Goal: Register for event/course

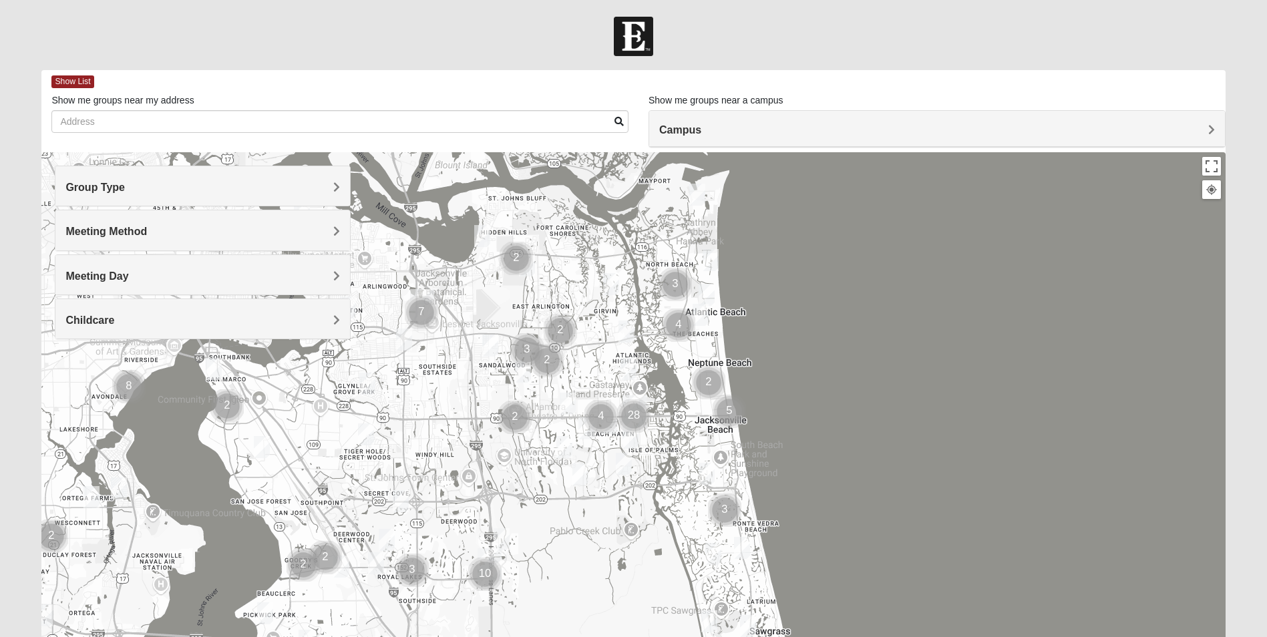
click at [341, 184] on div "Group Type" at bounding box center [202, 185] width 294 height 39
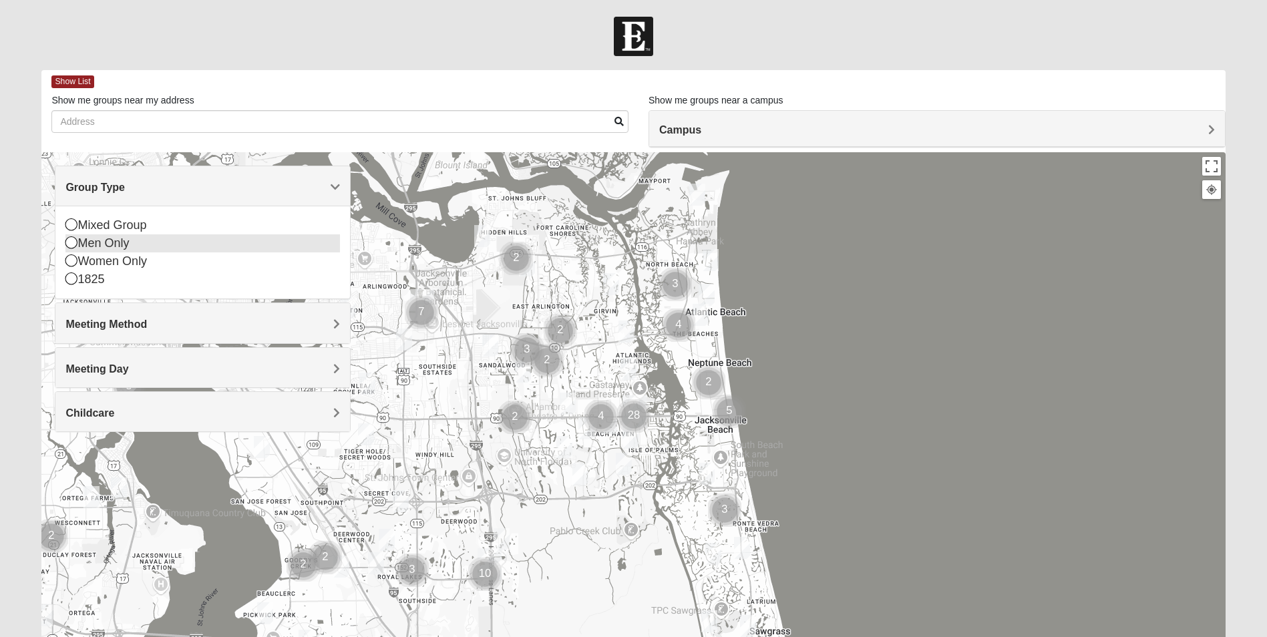
click at [71, 242] on icon at bounding box center [71, 242] width 12 height 12
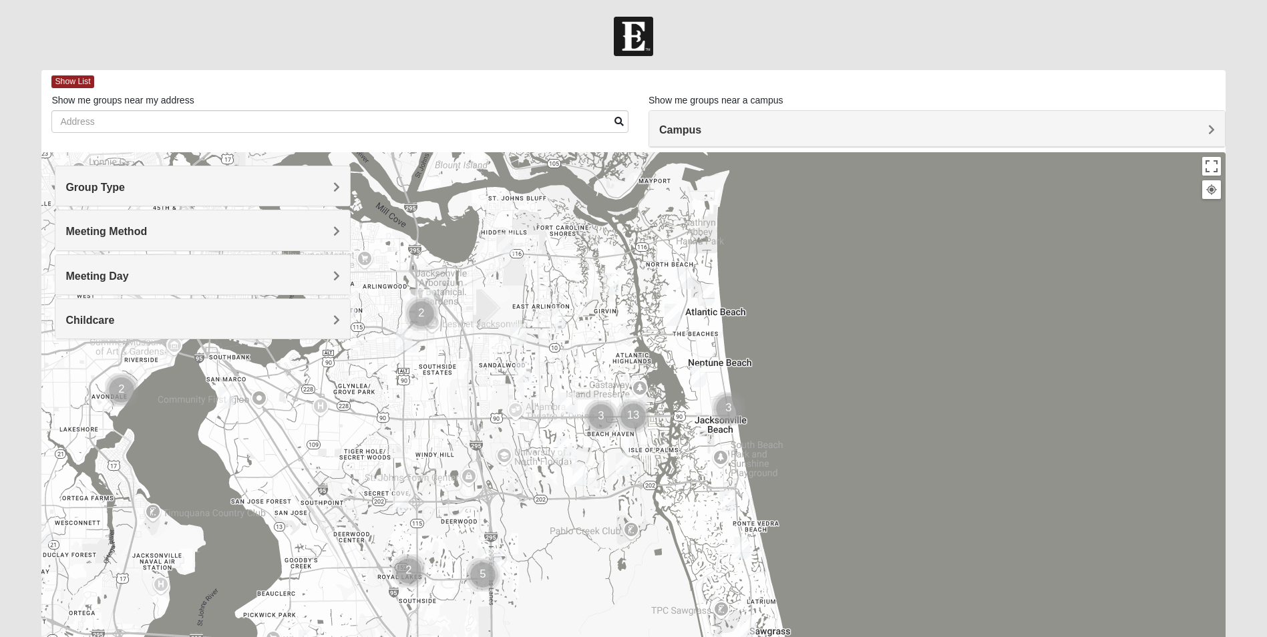
click at [125, 185] on span "Group Type" at bounding box center [94, 187] width 59 height 11
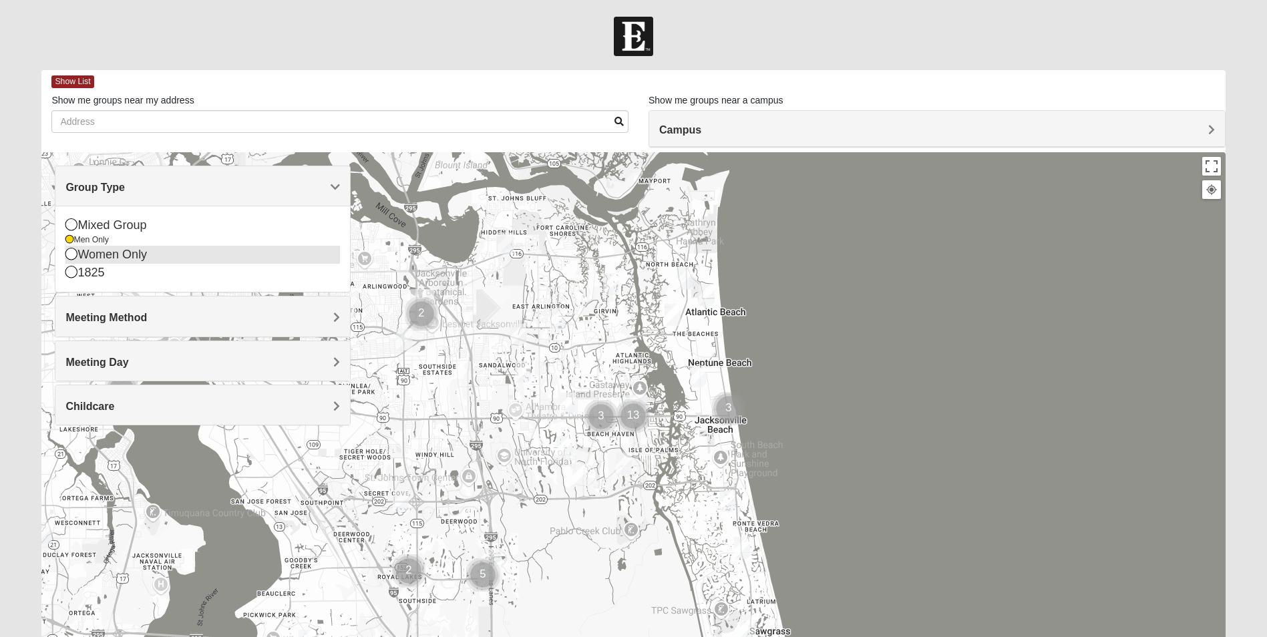
click at [71, 256] on icon at bounding box center [71, 254] width 12 height 12
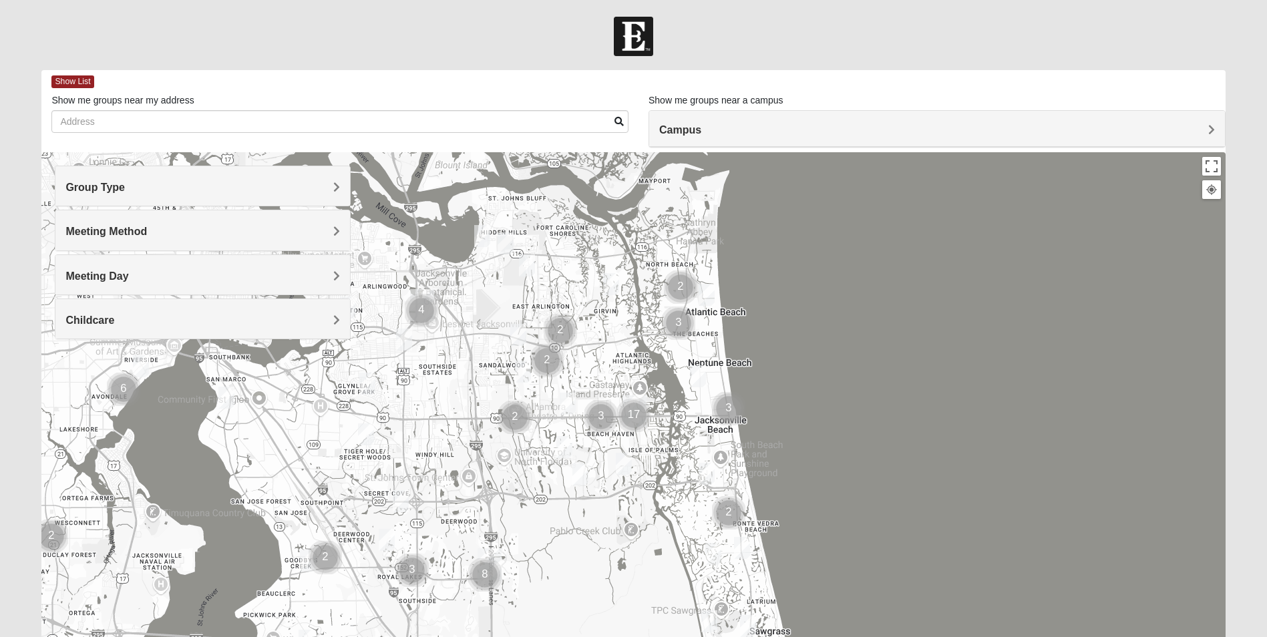
click at [346, 227] on div "Meeting Method" at bounding box center [202, 229] width 294 height 39
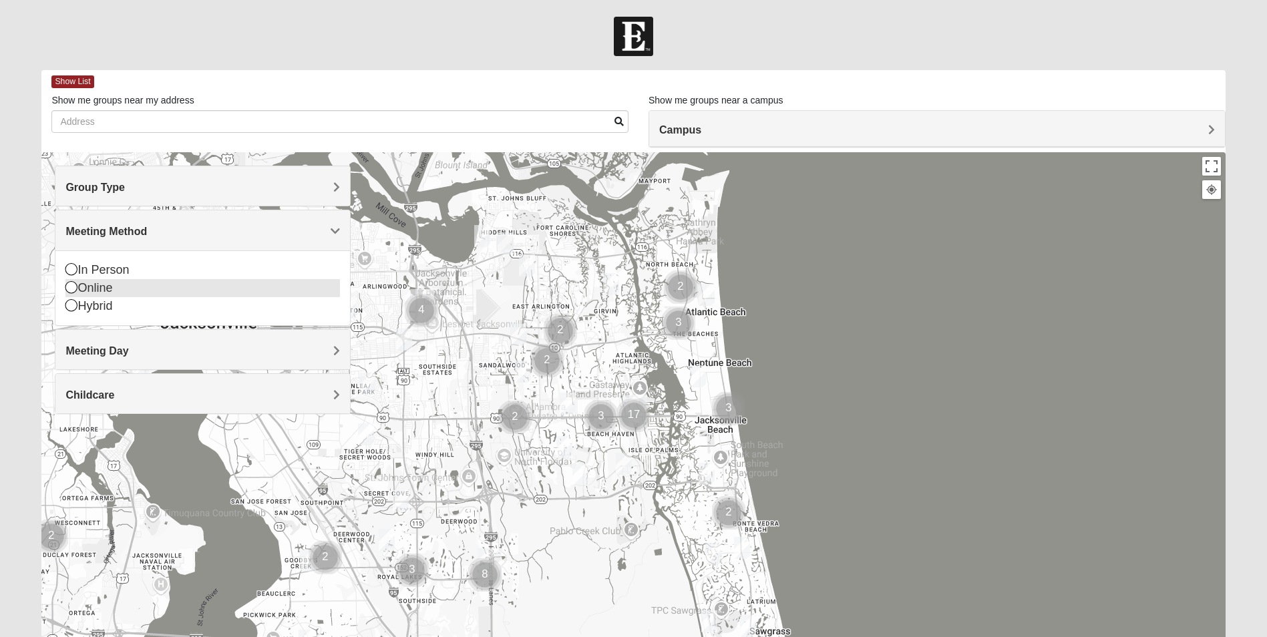
click at [69, 289] on icon at bounding box center [71, 287] width 12 height 12
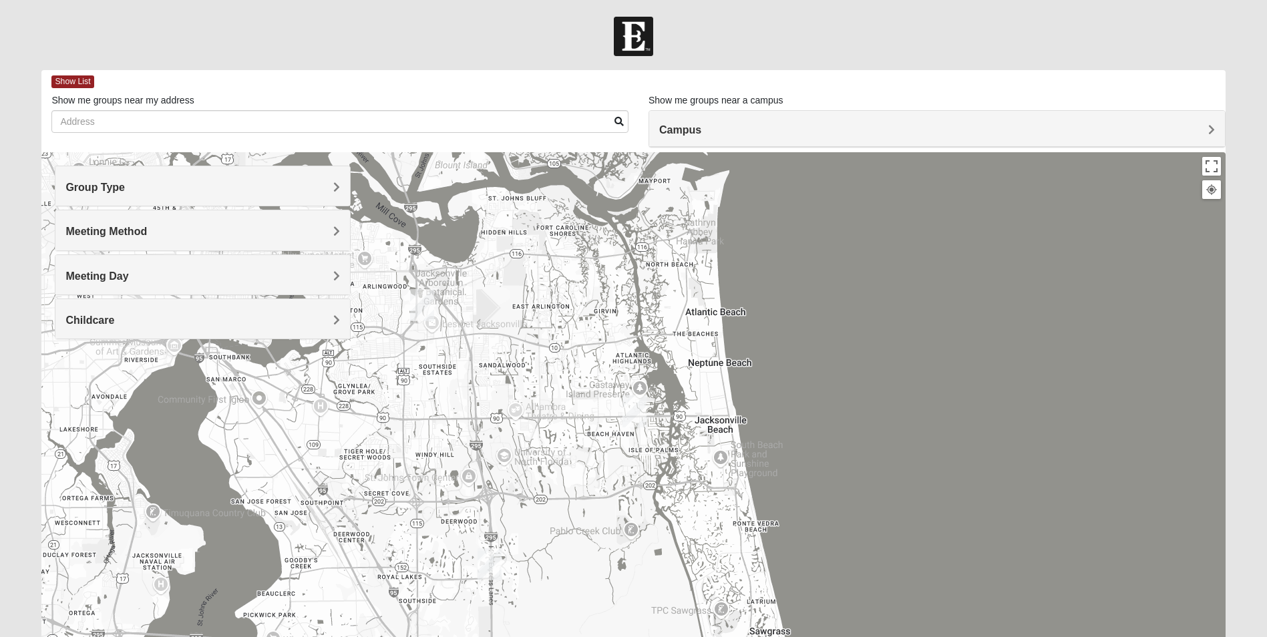
click at [335, 267] on div "Meeting Day" at bounding box center [202, 274] width 294 height 39
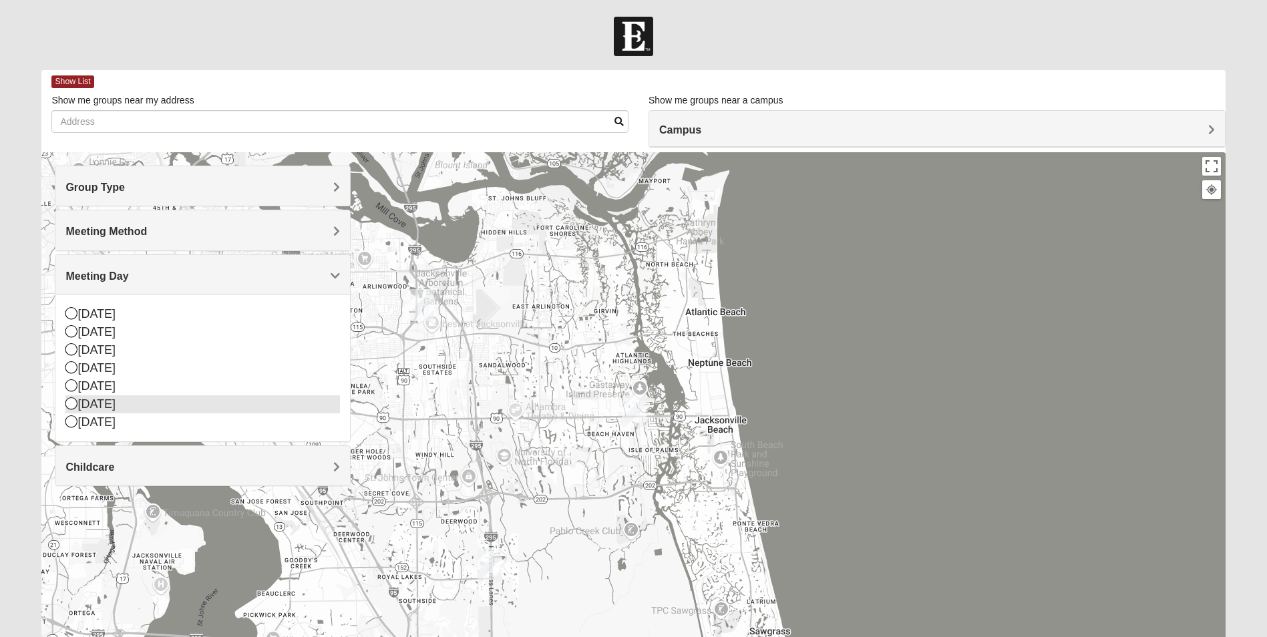
click at [73, 401] on icon at bounding box center [71, 403] width 12 height 12
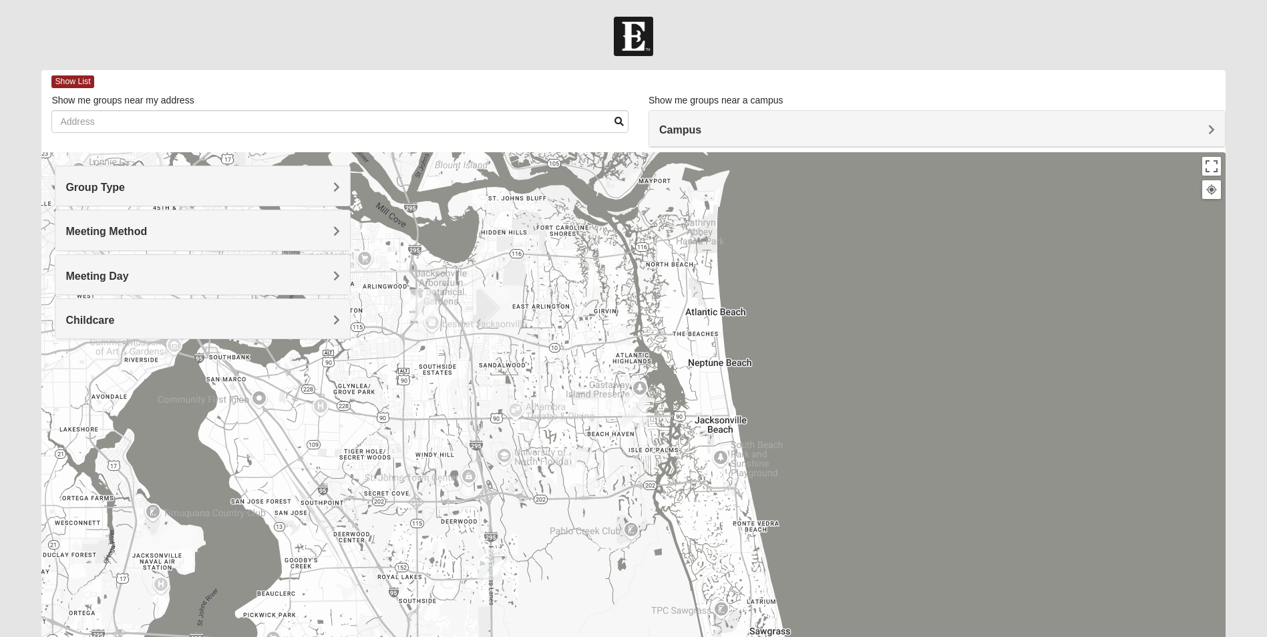
click at [345, 315] on div "Childcare" at bounding box center [202, 318] width 294 height 39
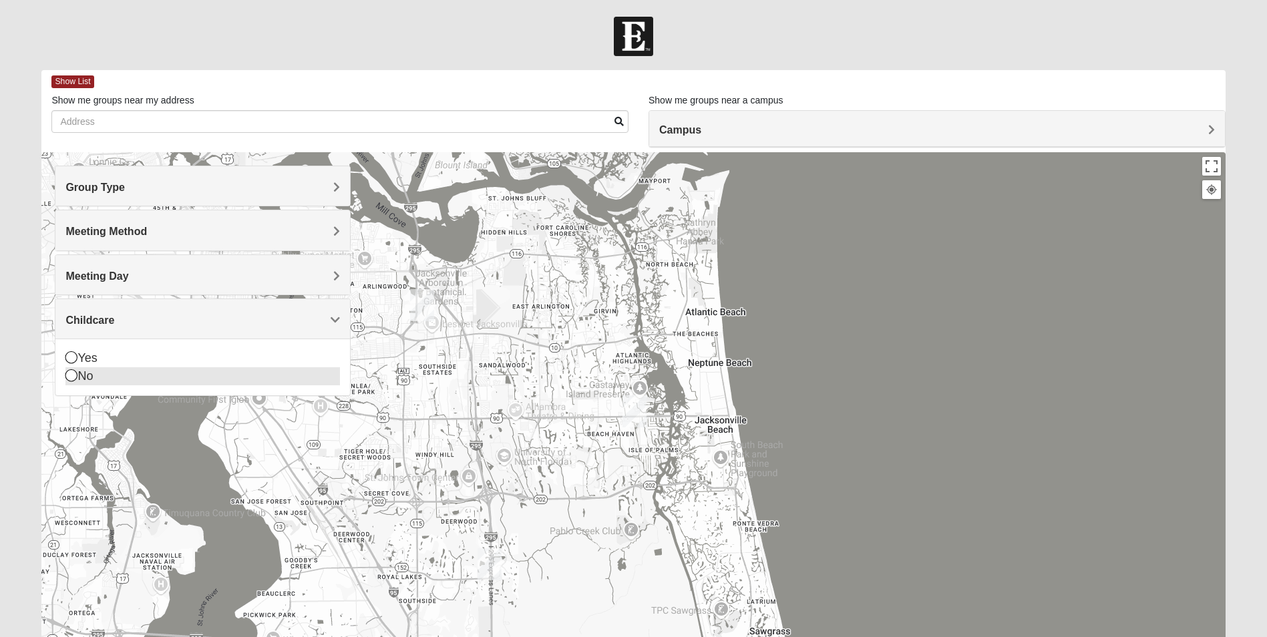
click at [71, 379] on icon at bounding box center [71, 375] width 12 height 12
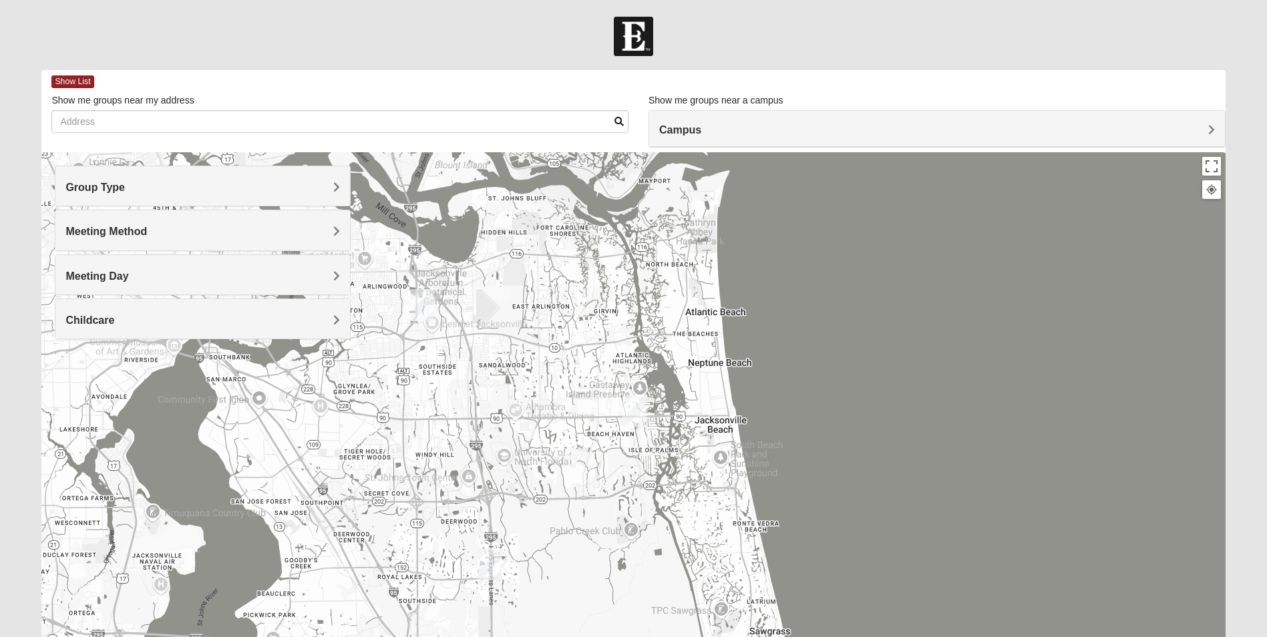
click at [1161, 131] on h4 "Campus" at bounding box center [937, 130] width 556 height 13
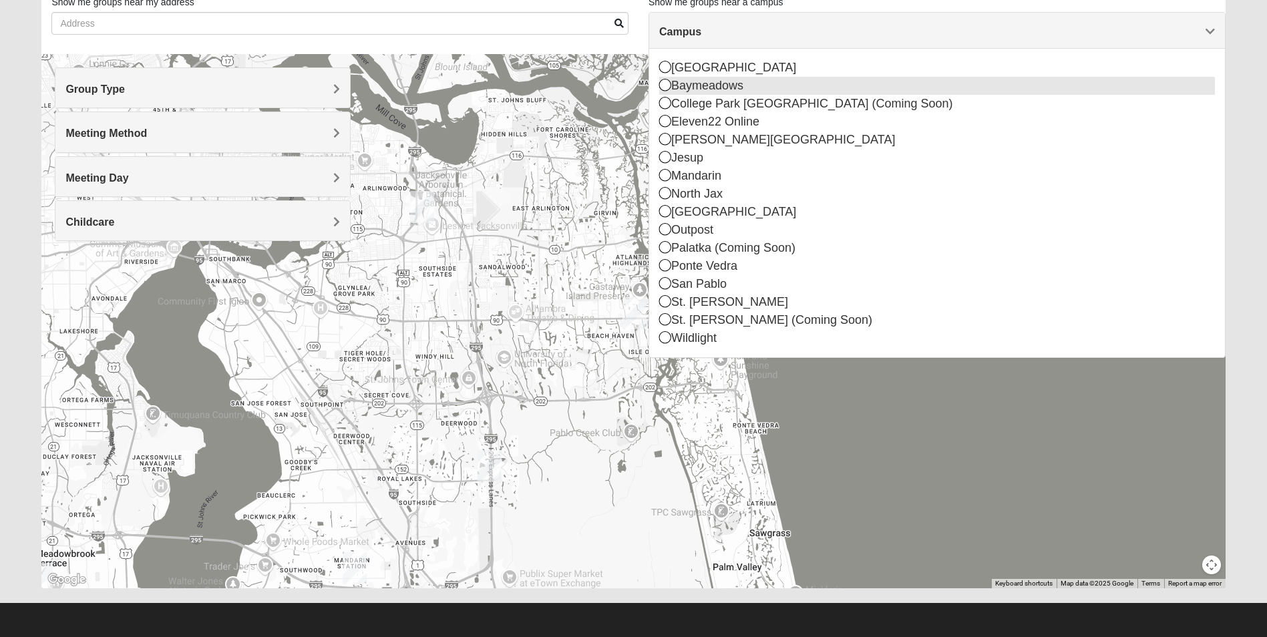
scroll to position [31, 0]
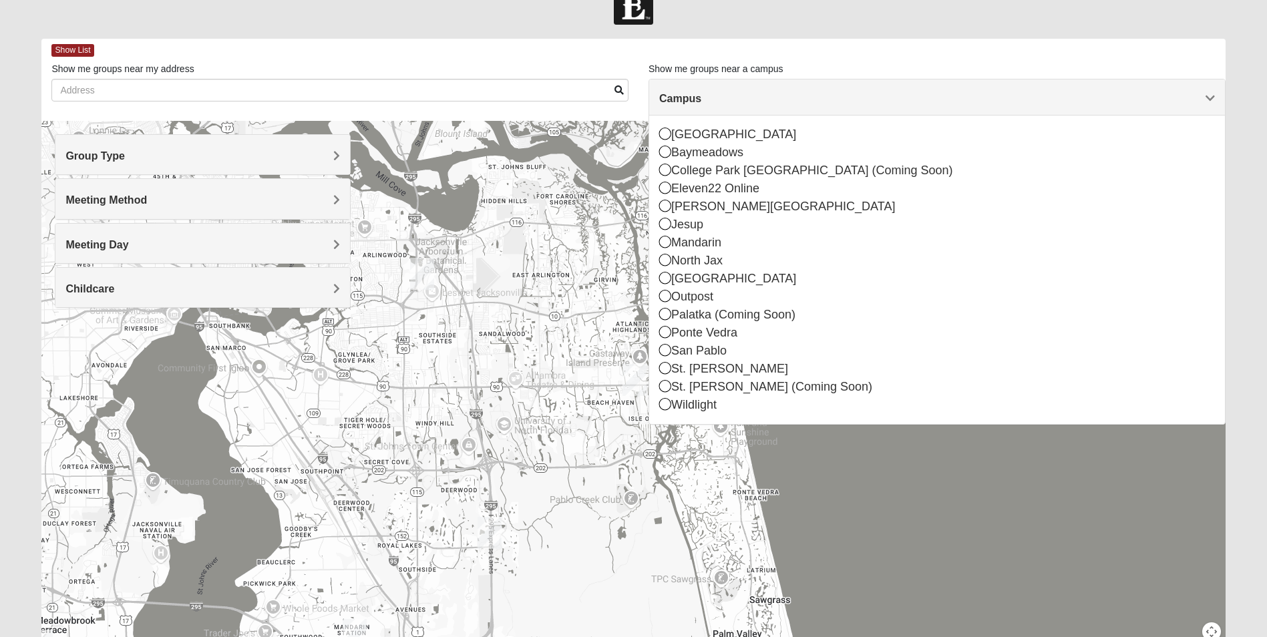
click at [942, 40] on div "Show List" at bounding box center [637, 50] width 1173 height 23
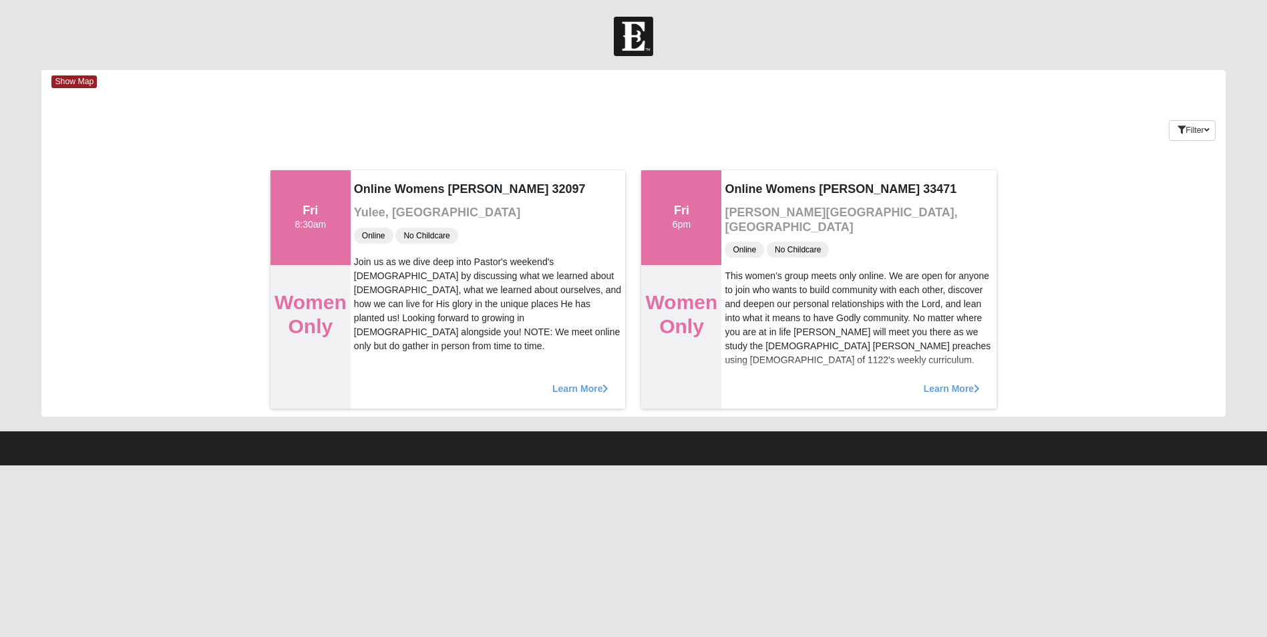
scroll to position [0, 0]
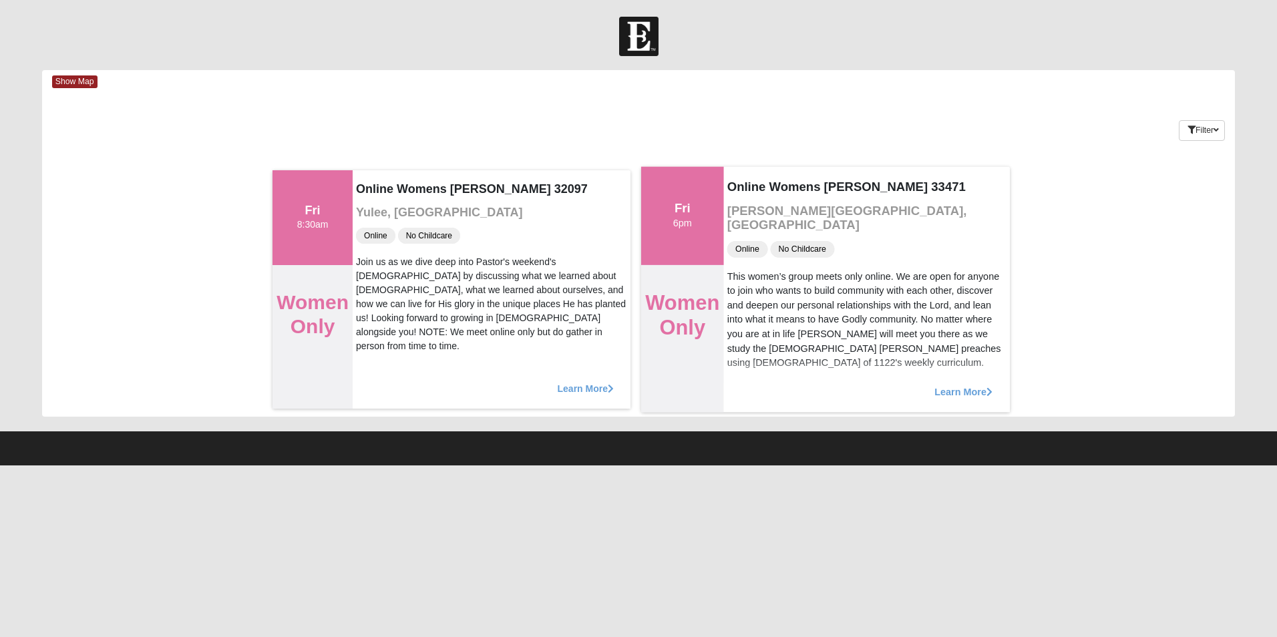
click at [958, 385] on span "Learn More" at bounding box center [963, 385] width 58 height 0
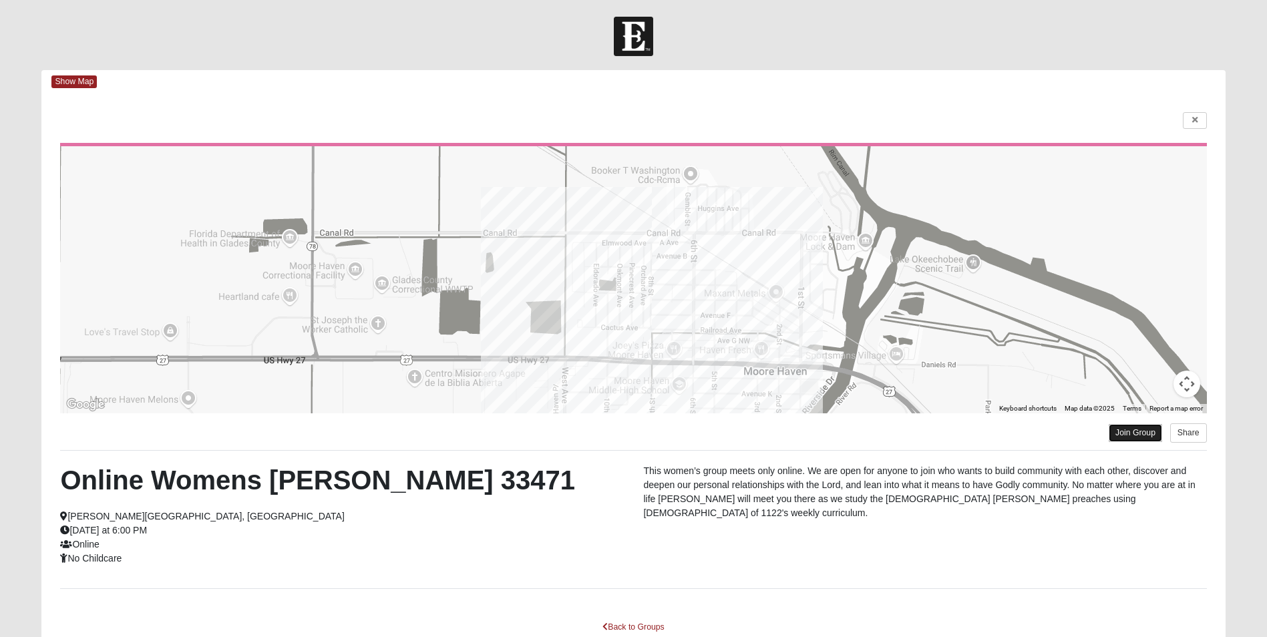
click at [1130, 435] on link "Join Group" at bounding box center [1135, 433] width 53 height 18
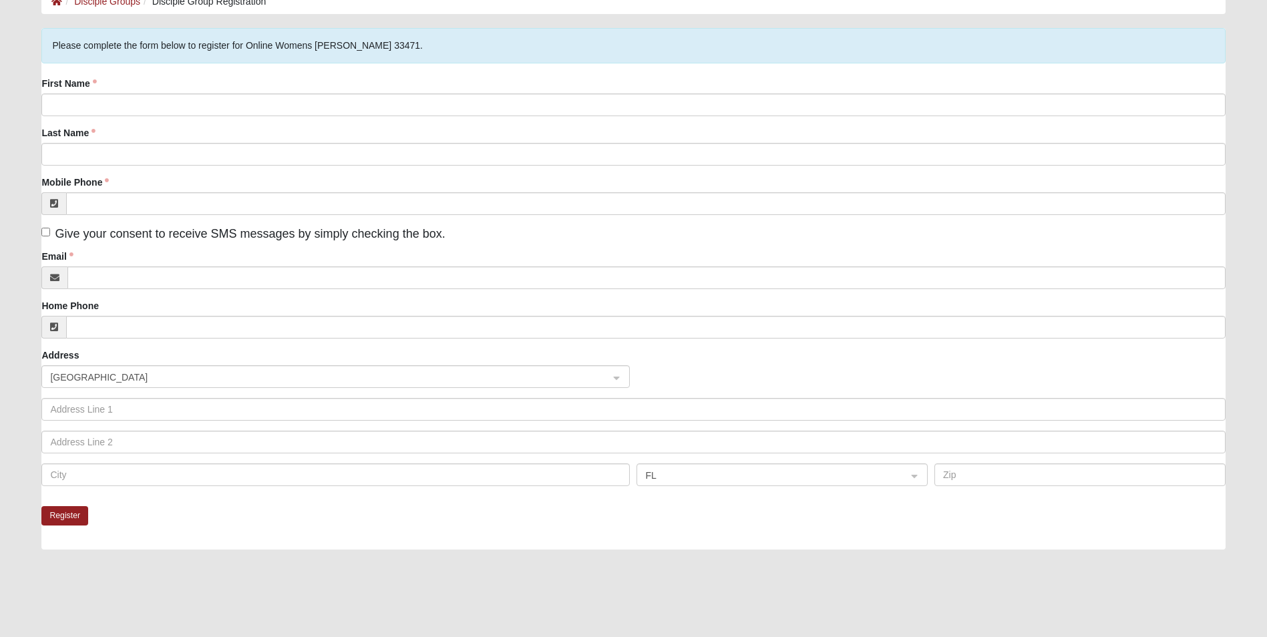
scroll to position [41, 0]
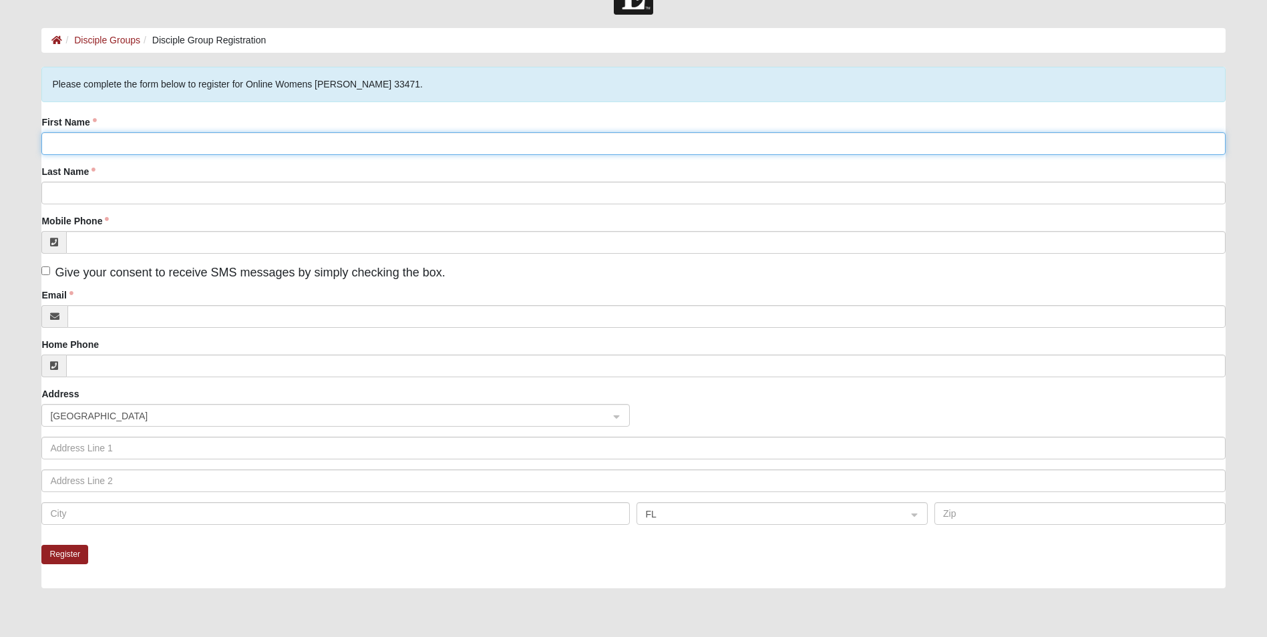
click at [110, 140] on input "First Name" at bounding box center [632, 143] width 1183 height 23
type input "lisa"
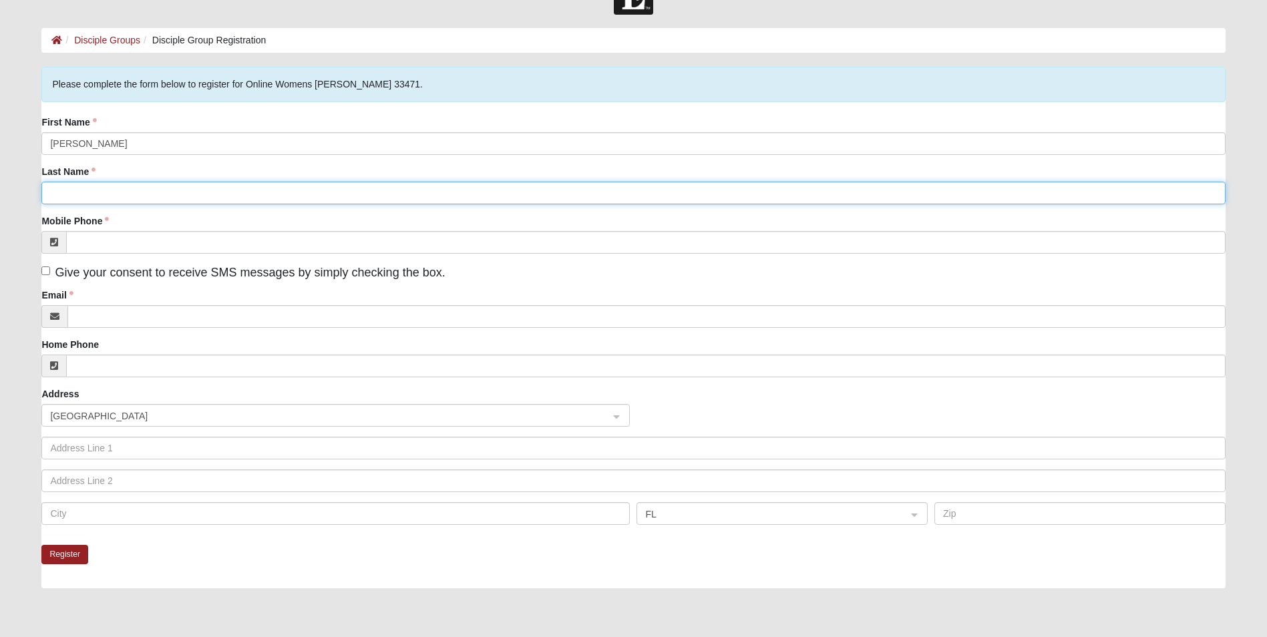
type input "moss"
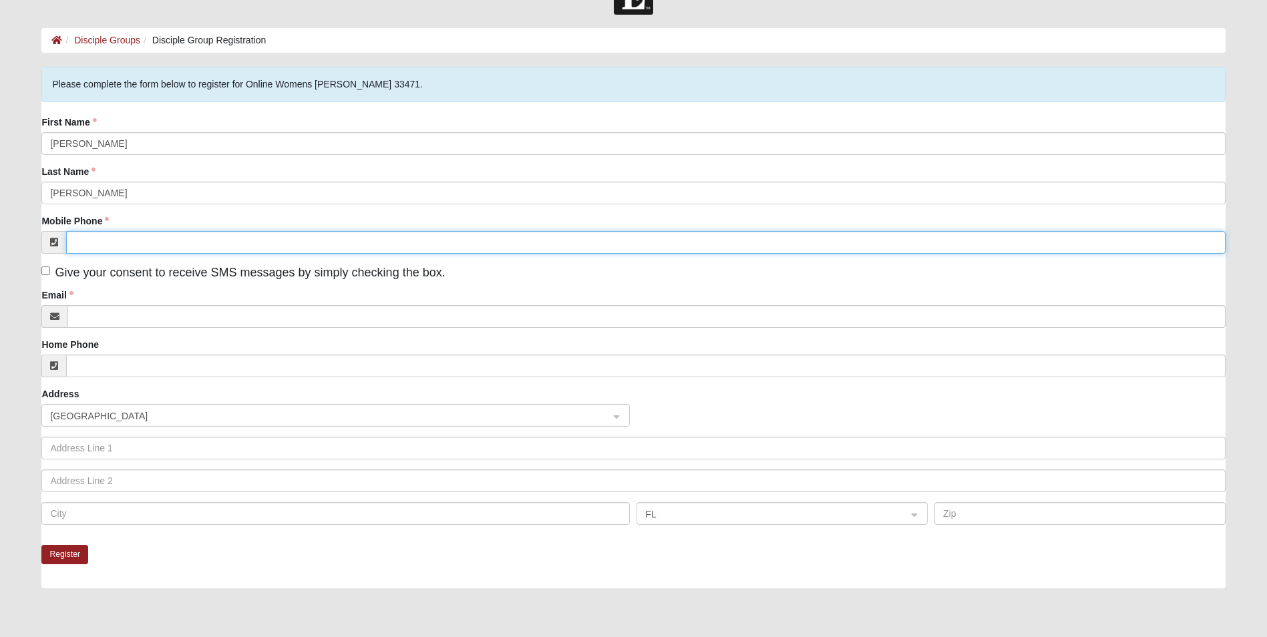
type input "(828) 577-0733"
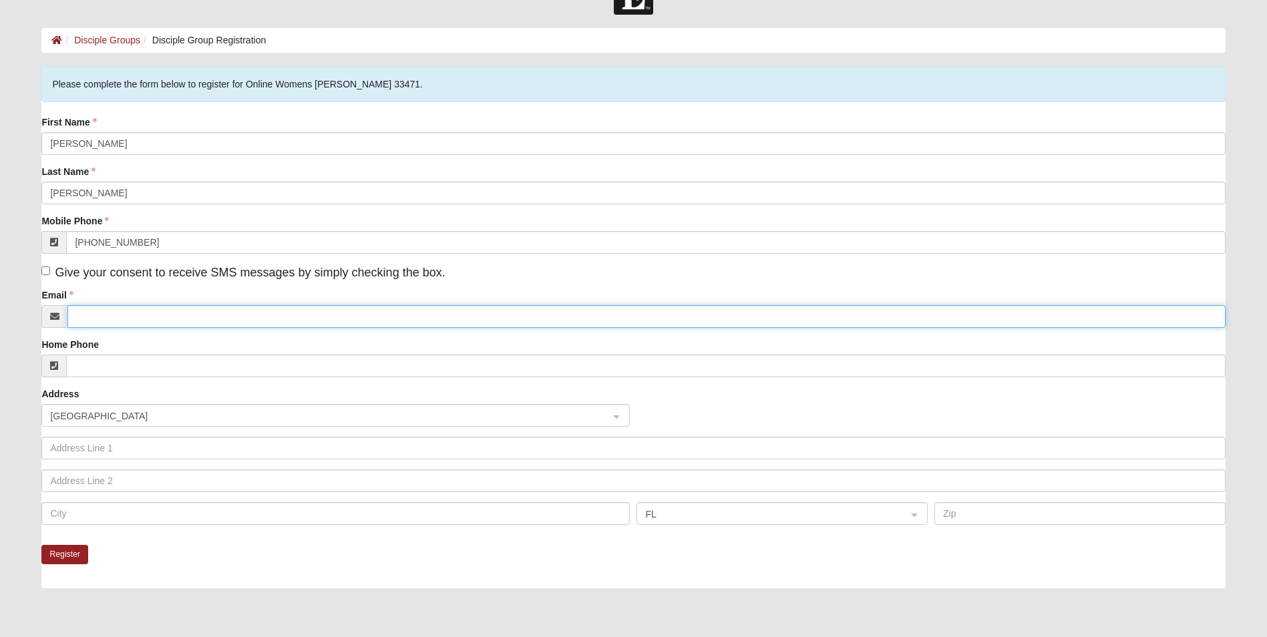
type input "lisa.moss@tconc.org"
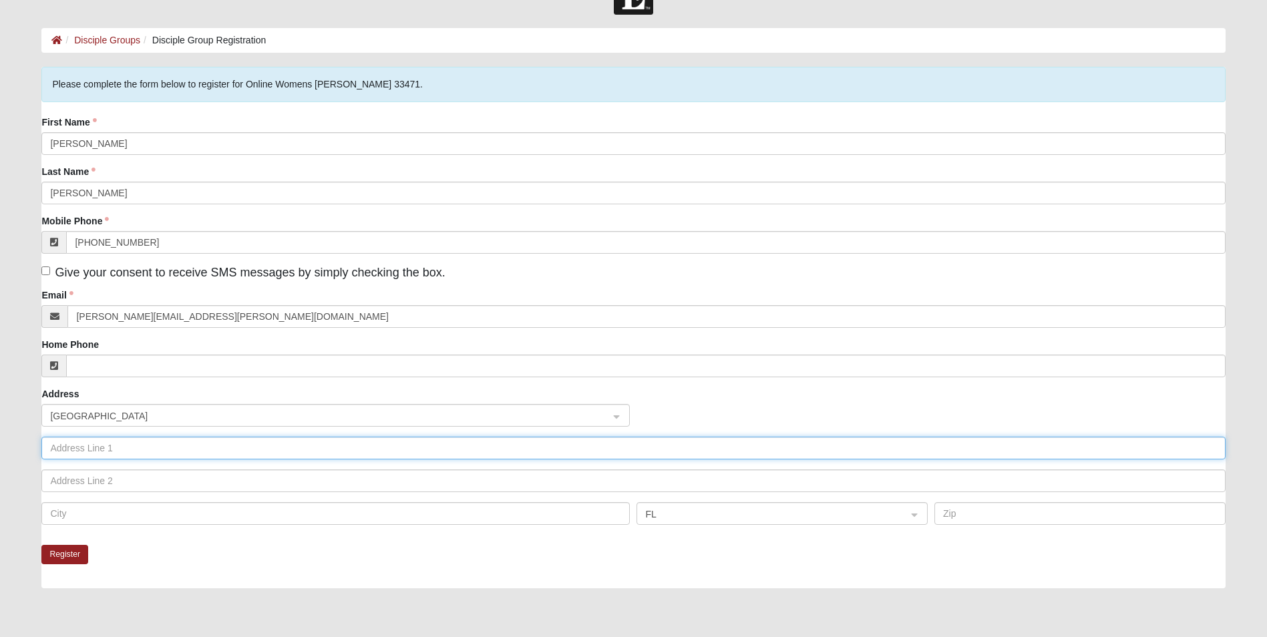
type input "62 Mountain view lane"
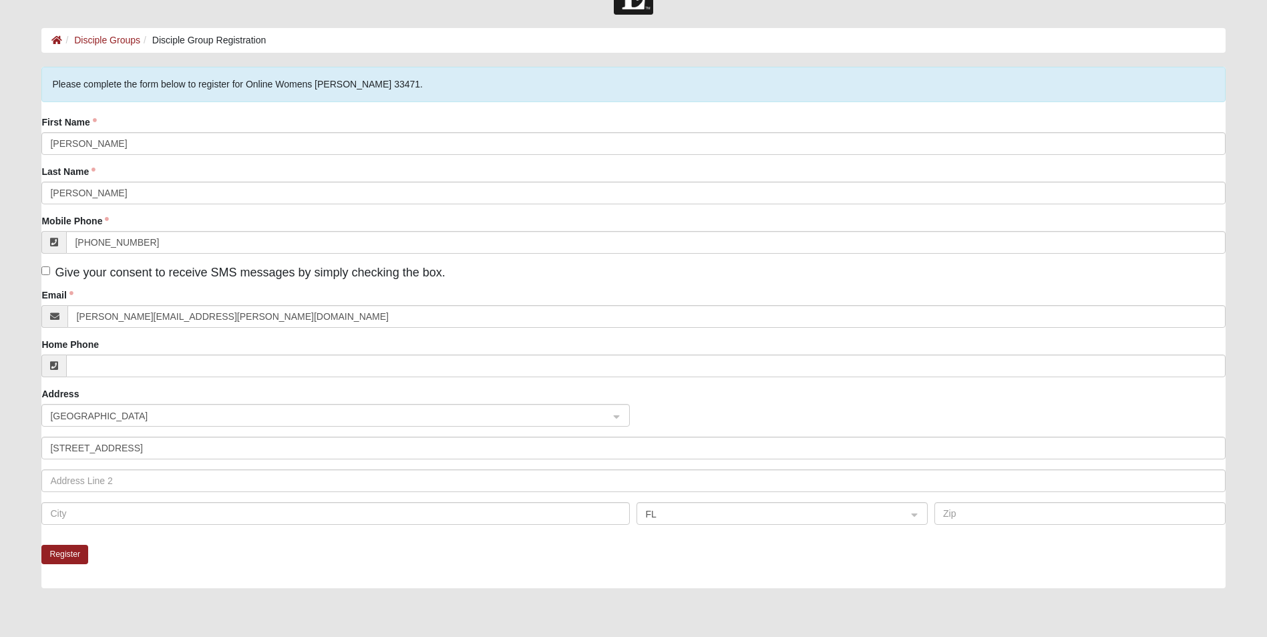
type input "Pisgah Forest"
type input "28768"
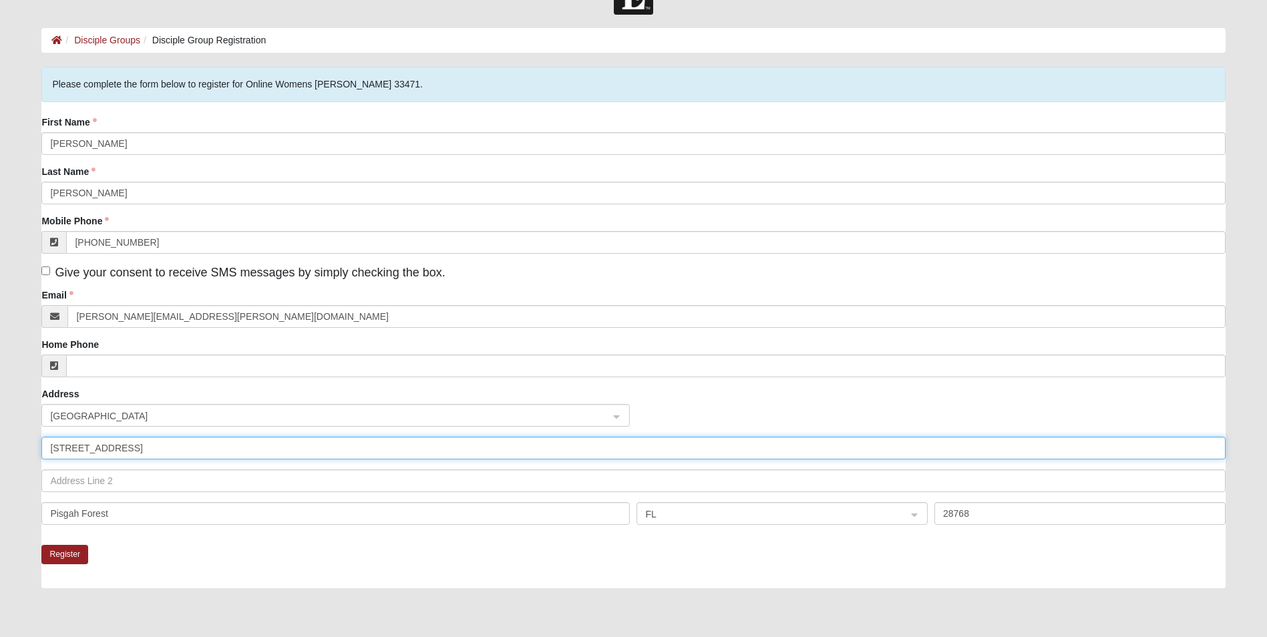
click at [152, 448] on input "62 Mountain view lane" at bounding box center [632, 448] width 1183 height 23
type input "6"
type input "137 mountain view lane"
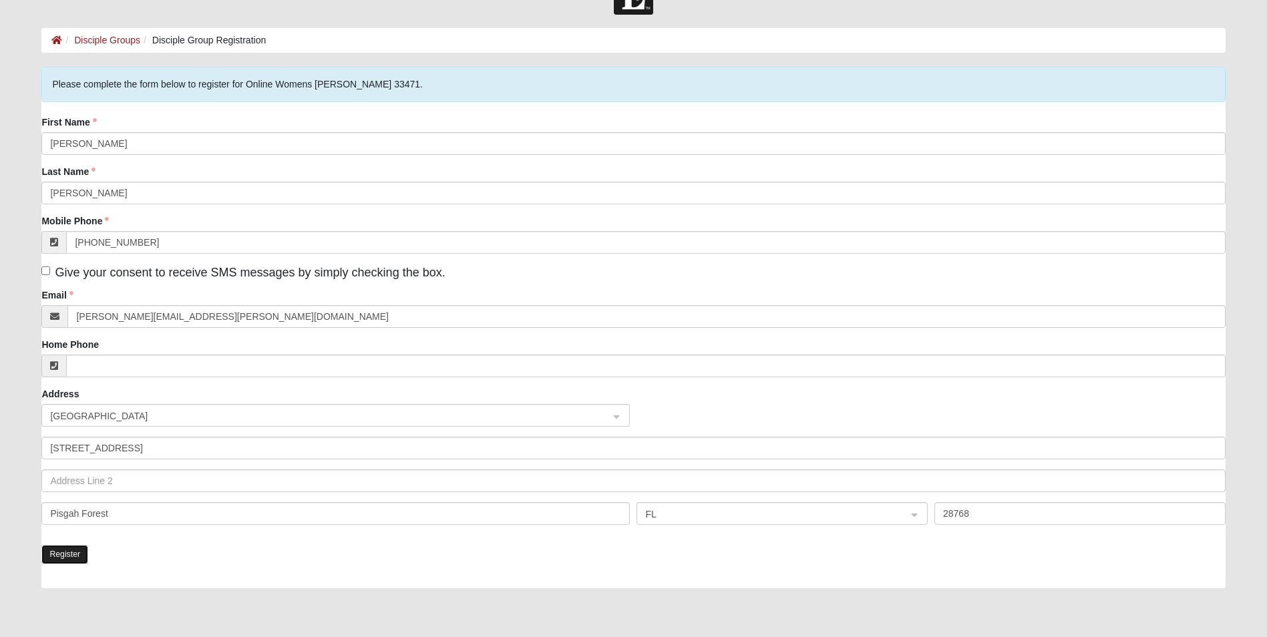
click at [53, 552] on button "Register" at bounding box center [64, 554] width 47 height 19
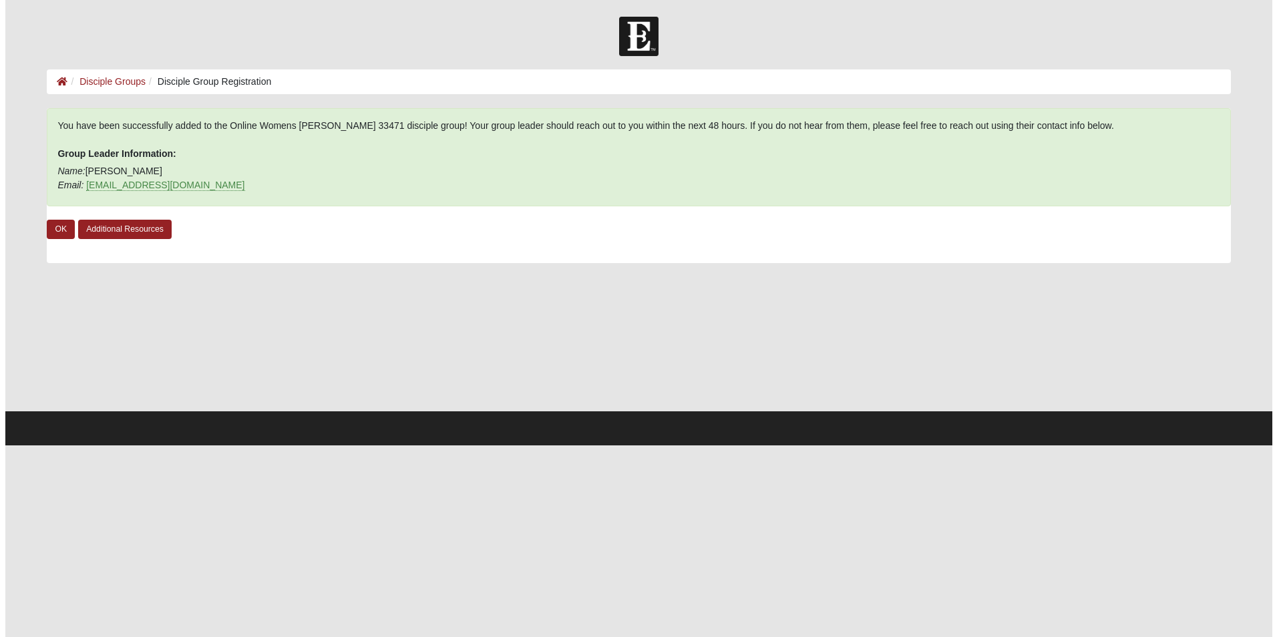
scroll to position [0, 0]
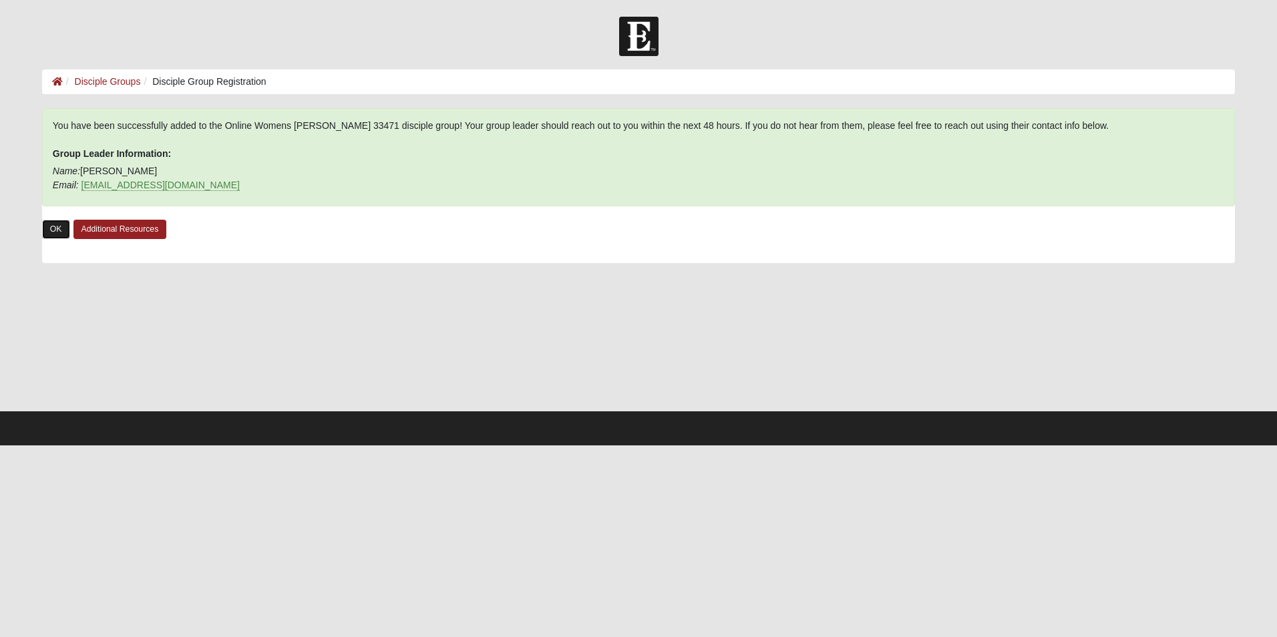
click at [63, 222] on link "OK" at bounding box center [56, 229] width 28 height 19
